Goal: Navigation & Orientation: Understand site structure

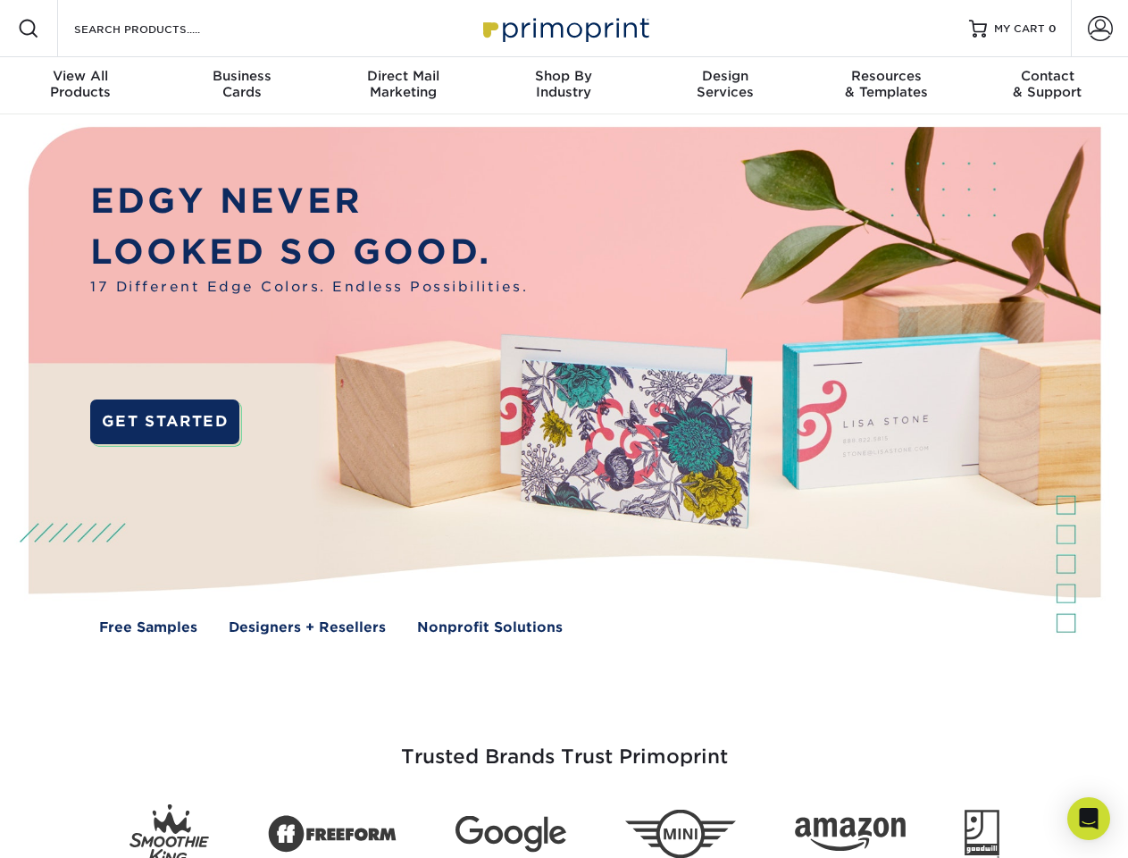
click at [564, 429] on img at bounding box center [563, 393] width 1117 height 558
click at [29, 29] on span at bounding box center [28, 28] width 21 height 21
click at [1100, 29] on span at bounding box center [1100, 28] width 25 height 25
click at [80, 86] on div "View All Products" at bounding box center [80, 84] width 161 height 32
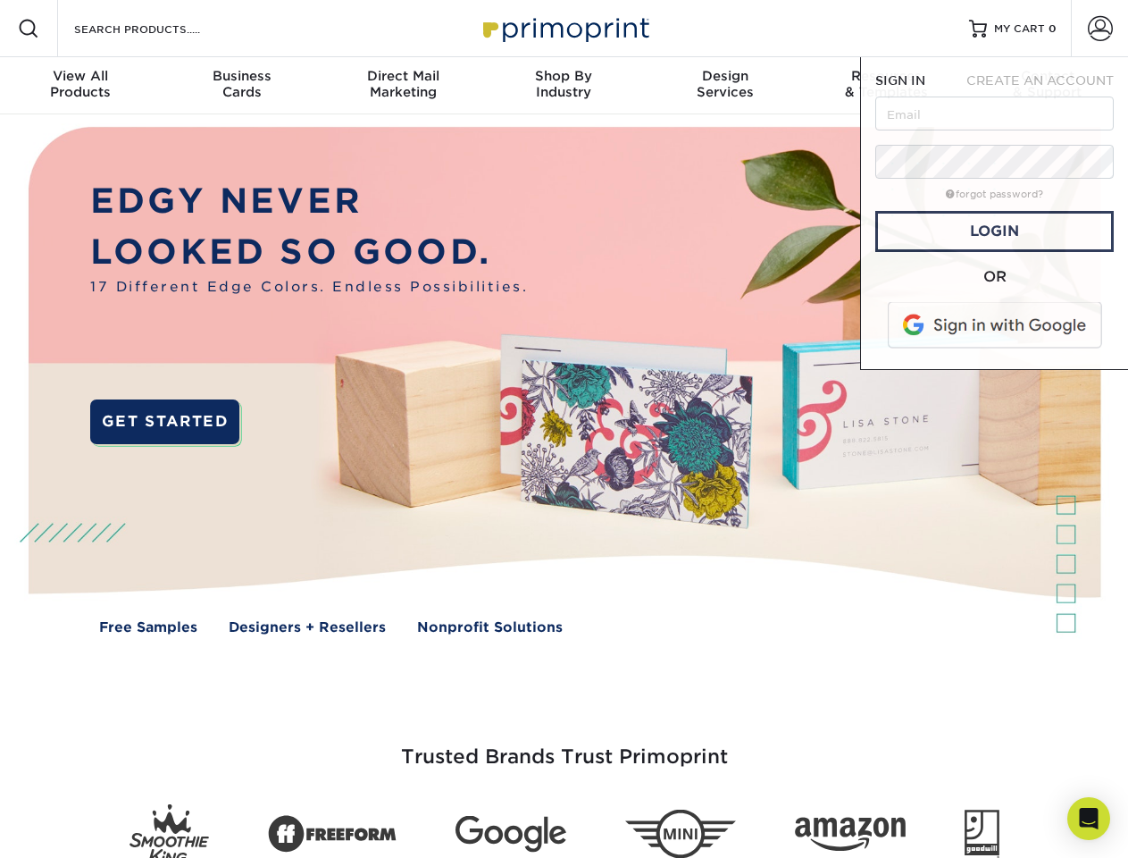
click at [241, 86] on div "Business Cards" at bounding box center [241, 84] width 161 height 32
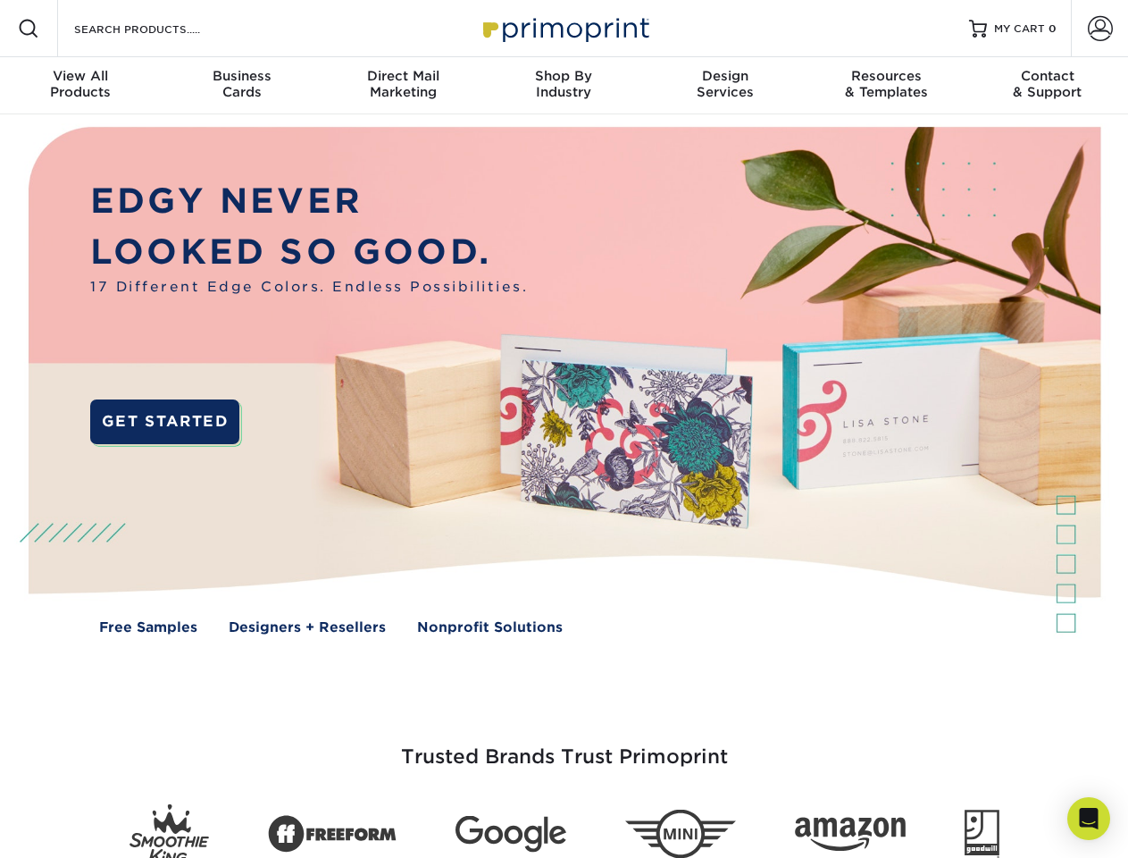
click at [403, 86] on div "Direct Mail Marketing" at bounding box center [403, 84] width 161 height 32
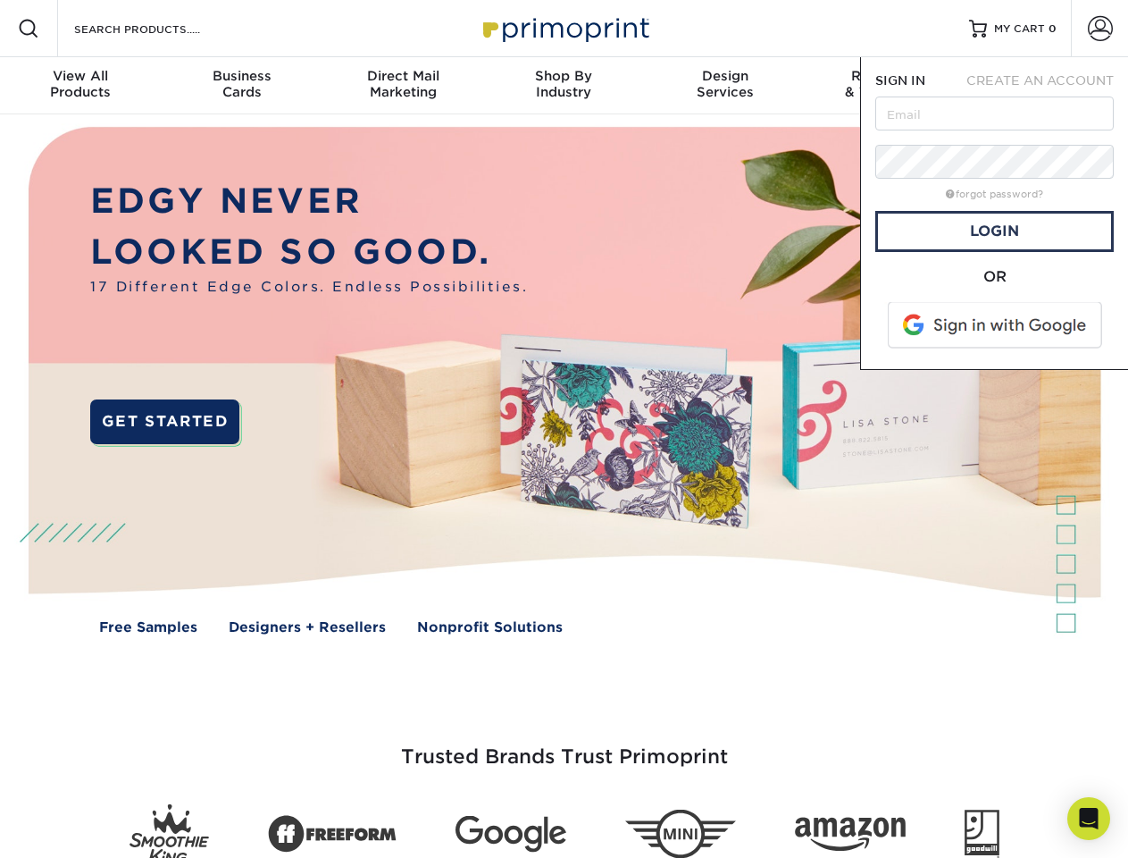
click at [564, 86] on div "Shop By Industry" at bounding box center [563, 84] width 161 height 32
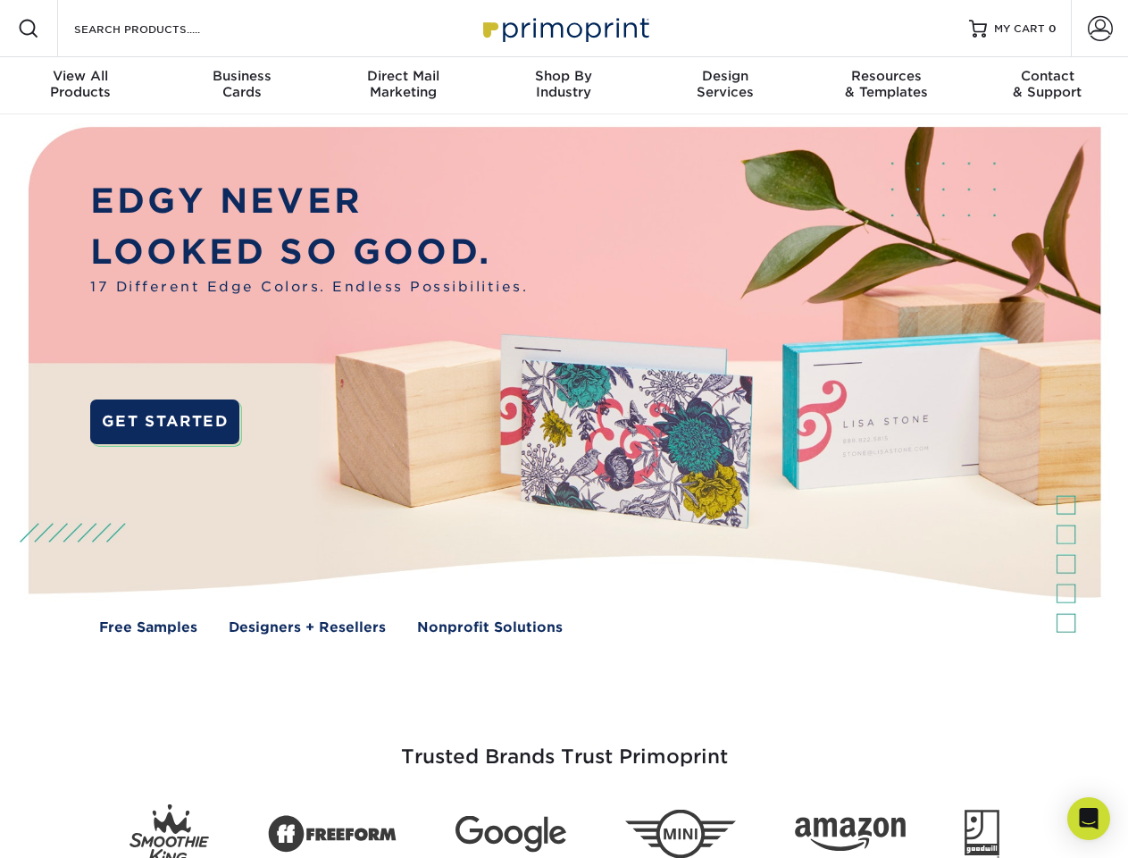
click at [725, 86] on div "Design Services" at bounding box center [725, 84] width 161 height 32
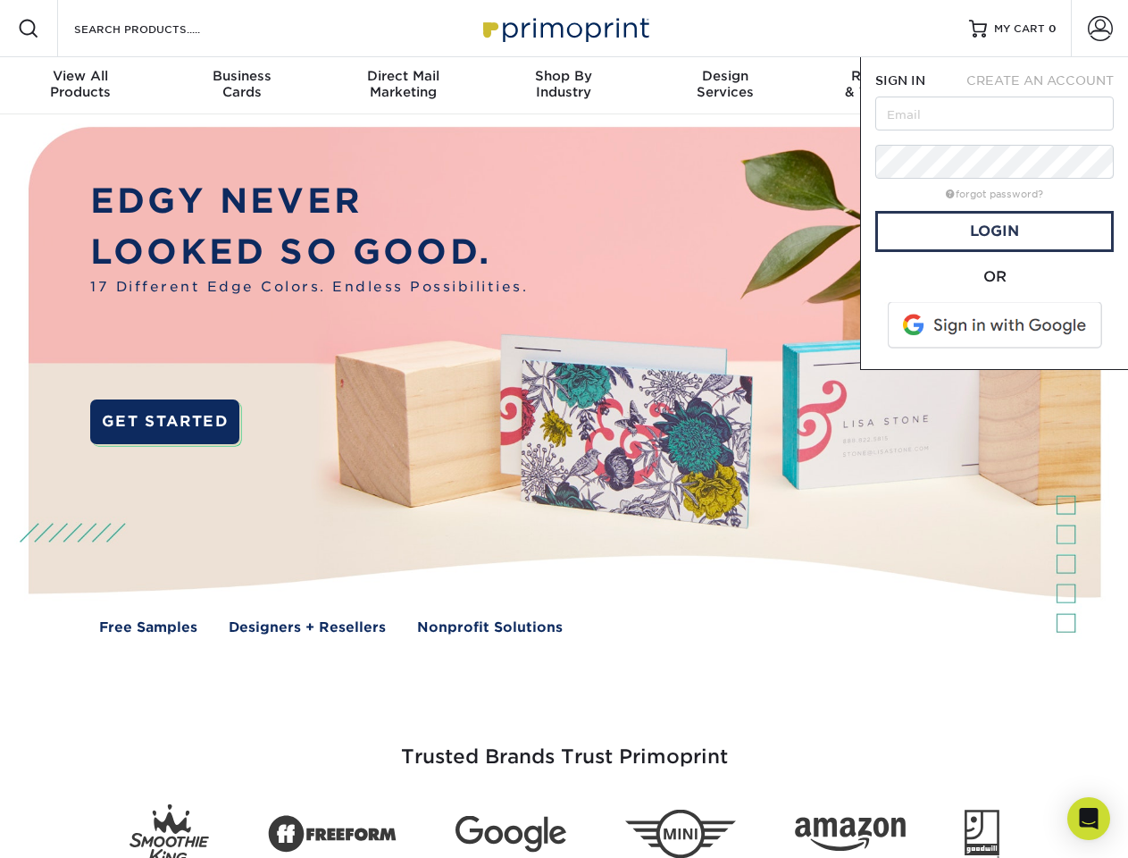
click at [886, 86] on span "SIGN IN" at bounding box center [901, 80] width 50 height 14
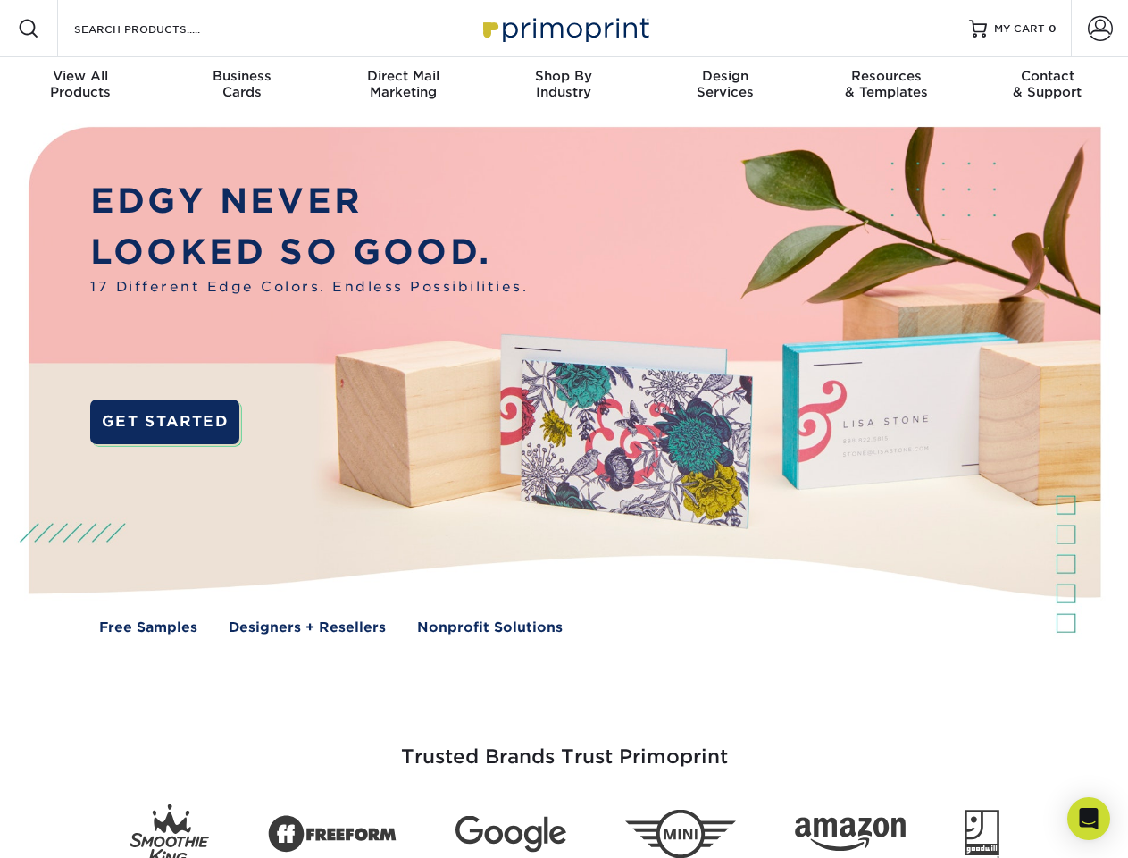
click at [1048, 86] on div "Contact & Support" at bounding box center [1048, 84] width 161 height 32
